Goal: Navigation & Orientation: Understand site structure

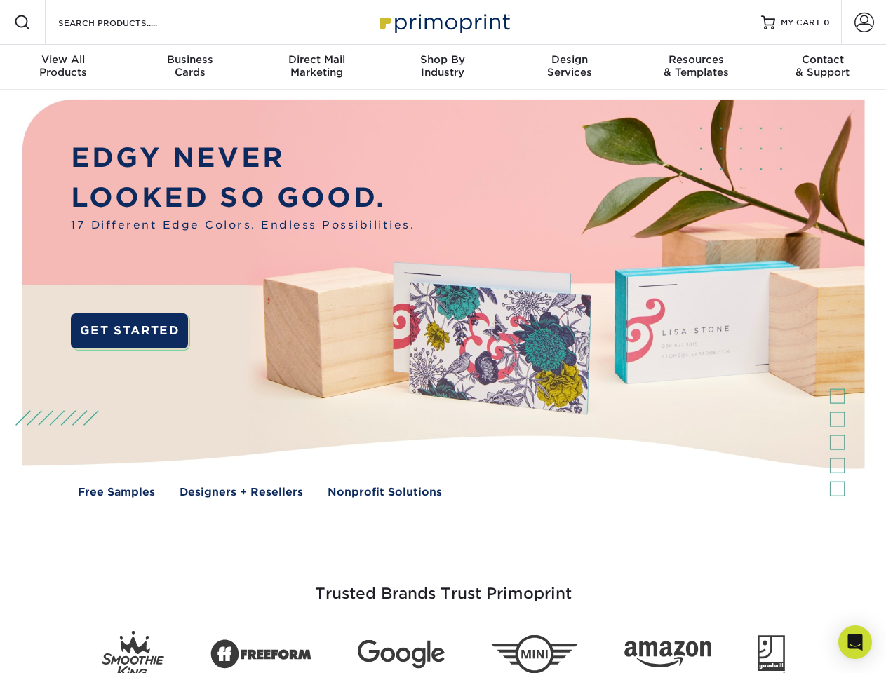
click at [443, 337] on img at bounding box center [442, 309] width 877 height 438
click at [22, 22] on span at bounding box center [22, 22] width 17 height 17
click at [863, 22] on span at bounding box center [864, 23] width 20 height 20
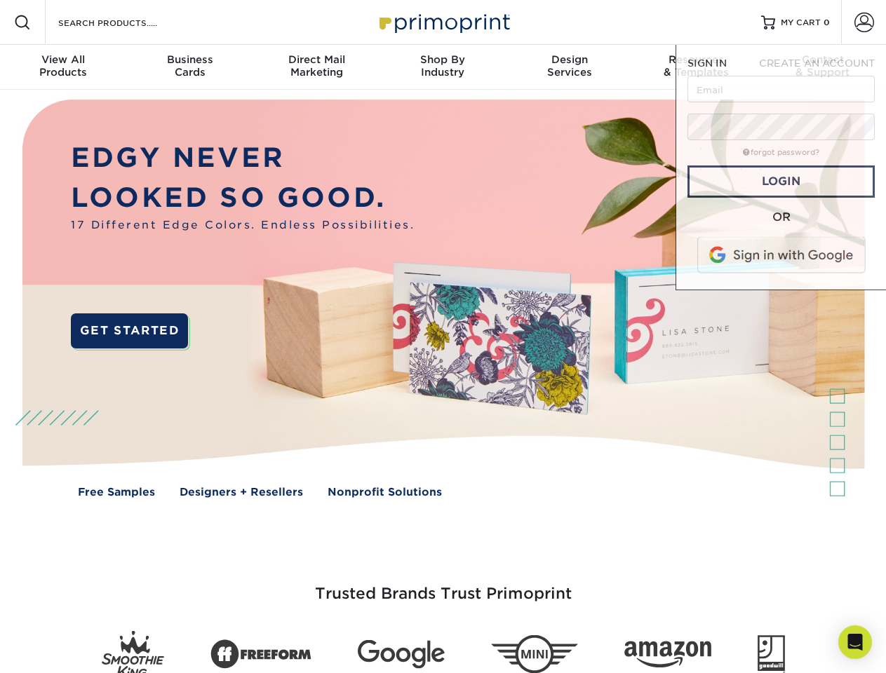
click at [63, 67] on div "View All Products" at bounding box center [63, 65] width 126 height 25
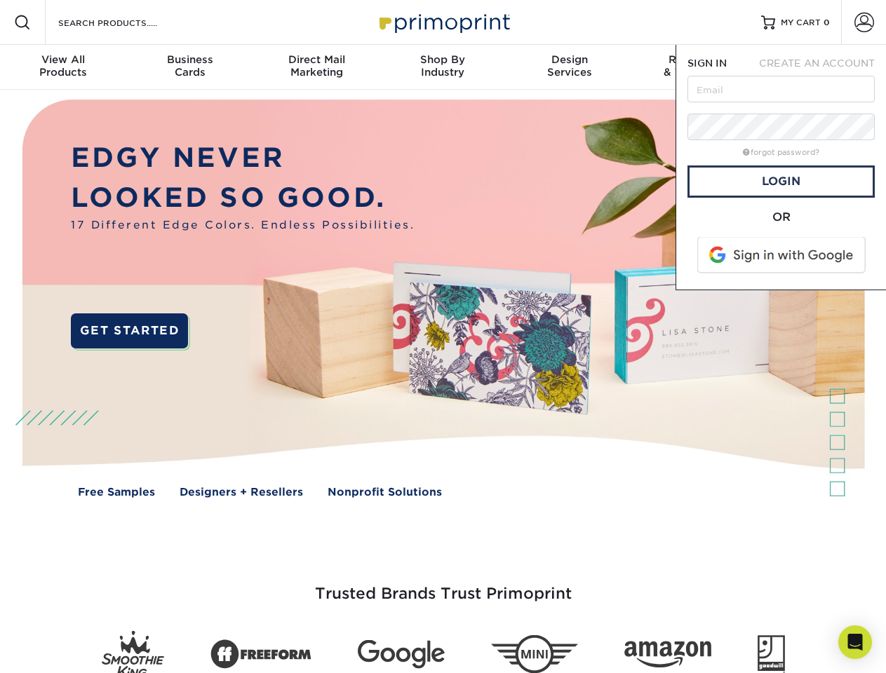
click at [189, 67] on div "Business Cards" at bounding box center [189, 65] width 126 height 25
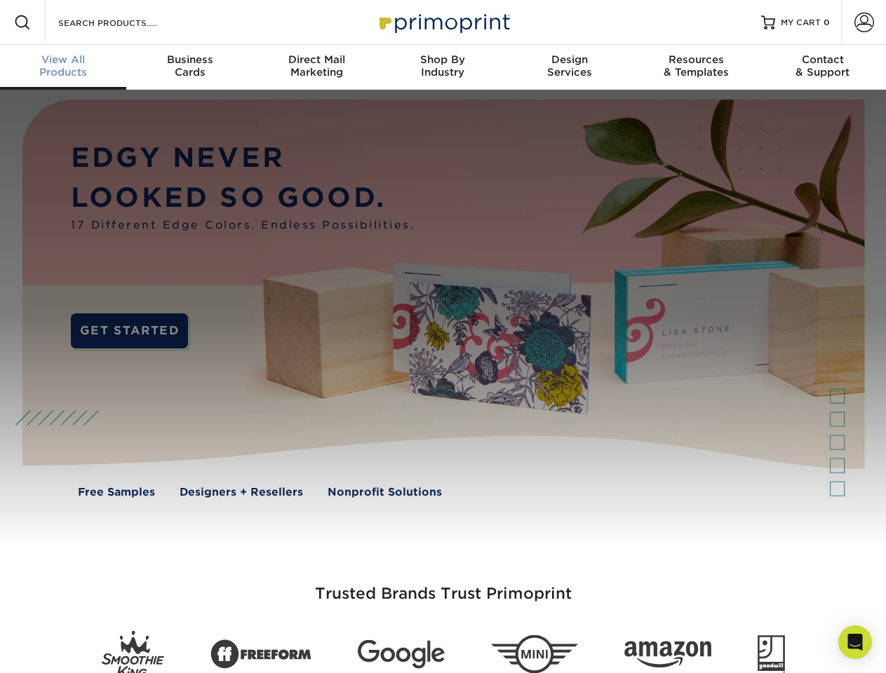
click at [316, 67] on div "Direct Mail Marketing" at bounding box center [316, 65] width 126 height 25
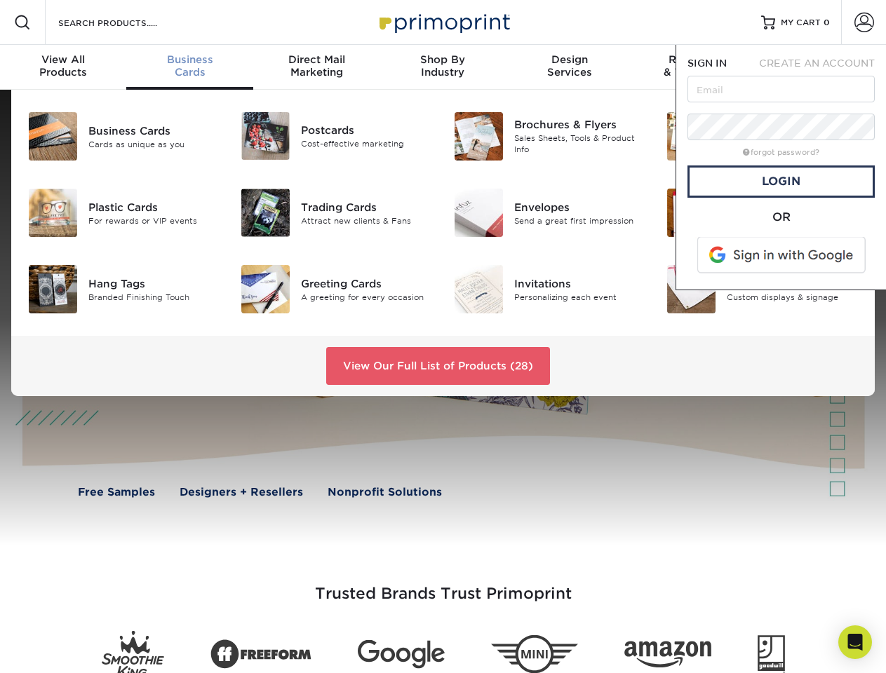
click at [443, 67] on div "Shop By Industry" at bounding box center [442, 65] width 126 height 25
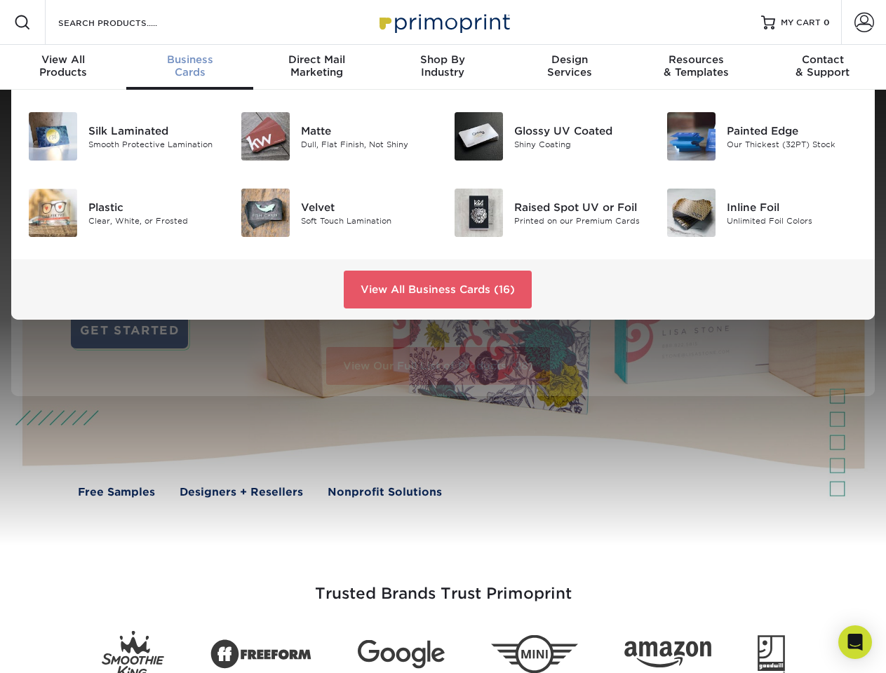
click at [569, 67] on div "Design Services" at bounding box center [569, 65] width 126 height 25
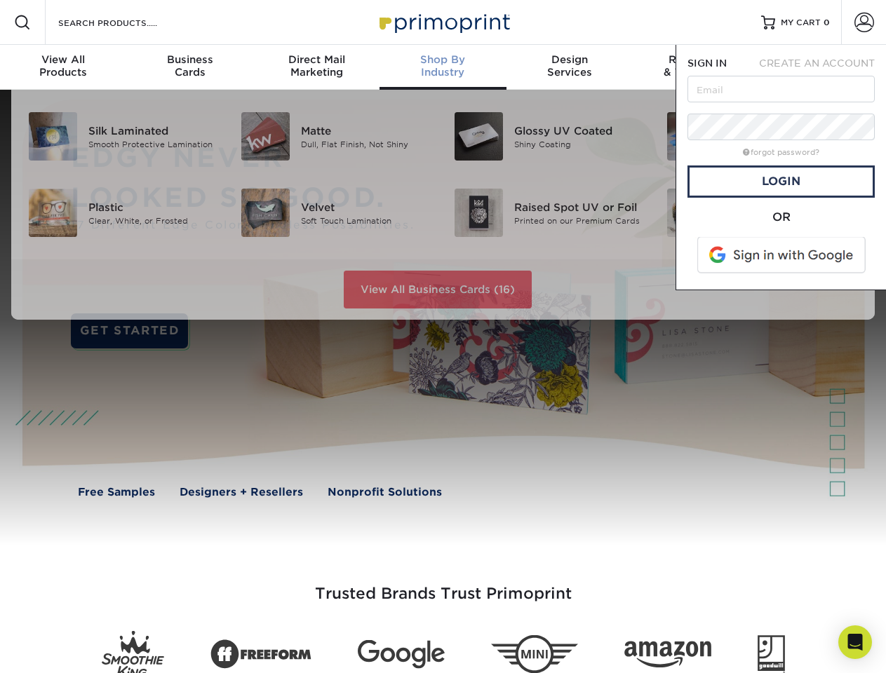
click at [696, 67] on span "SIGN IN" at bounding box center [706, 63] width 39 height 11
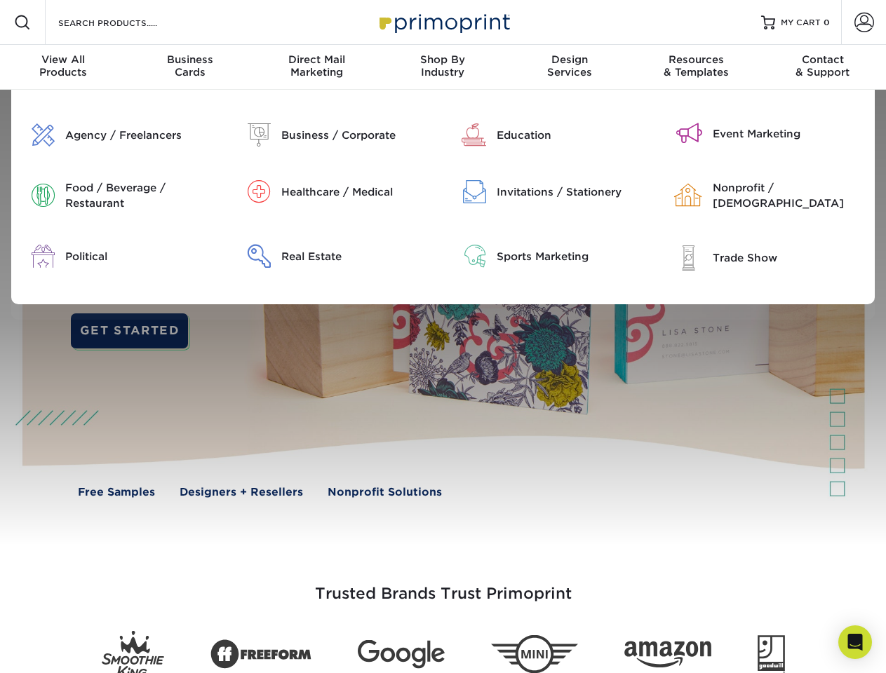
click at [823, 67] on div "Contact & Support" at bounding box center [822, 65] width 126 height 25
